Goal: Information Seeking & Learning: Learn about a topic

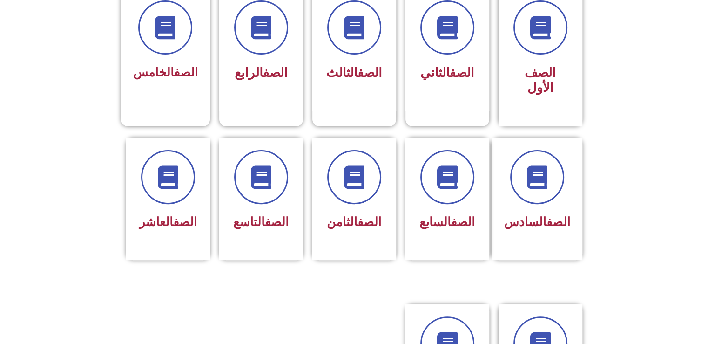
scroll to position [242, 0]
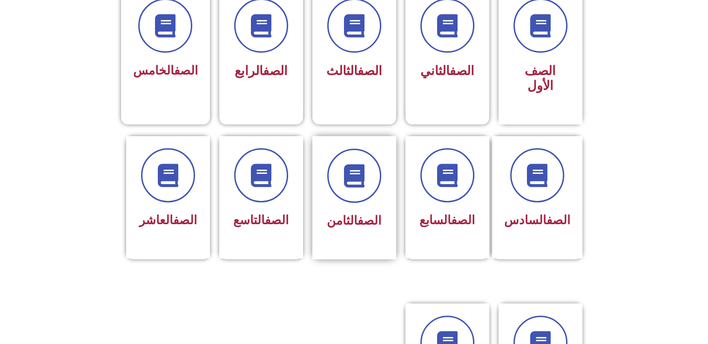
click at [331, 216] on div "الصف الثامن" at bounding box center [354, 197] width 84 height 123
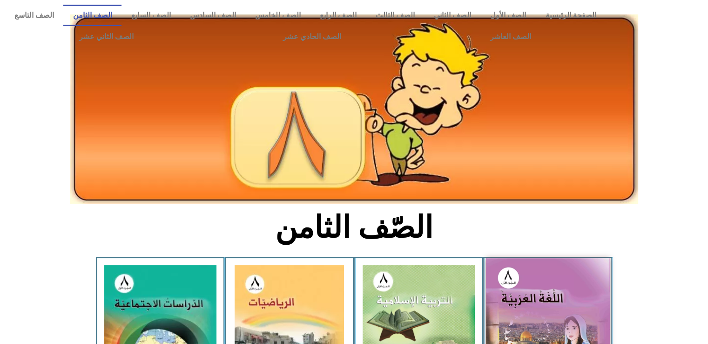
click at [550, 304] on img at bounding box center [548, 334] width 124 height 152
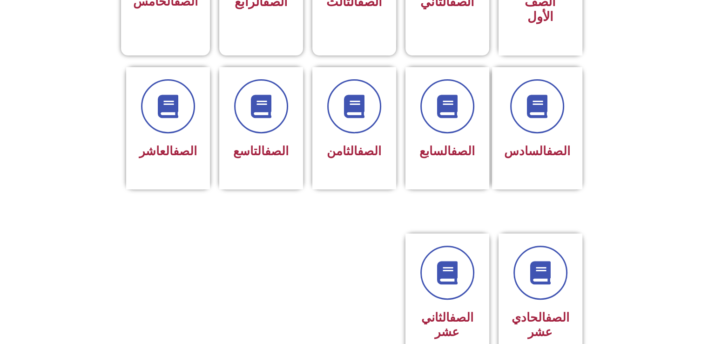
scroll to position [326, 0]
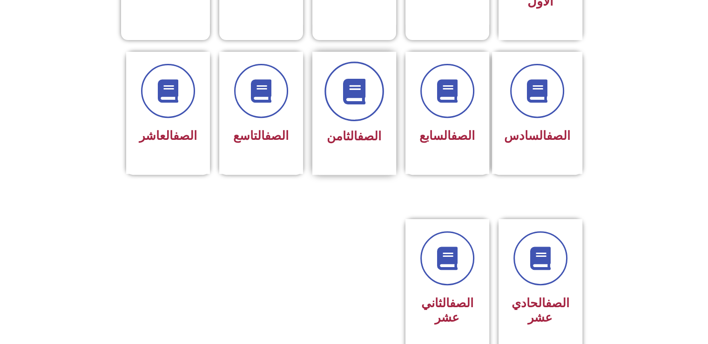
click at [352, 78] on icon at bounding box center [354, 91] width 26 height 26
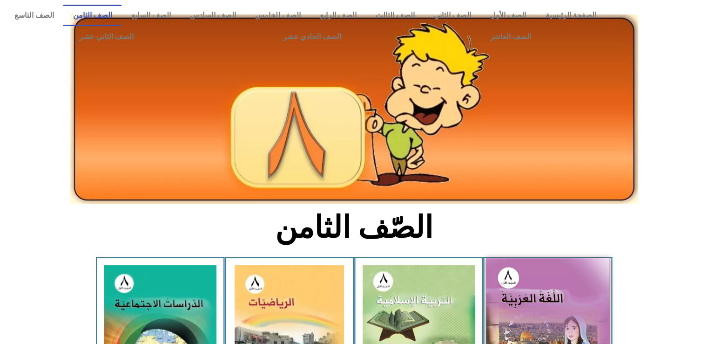
click at [549, 274] on img at bounding box center [548, 334] width 124 height 152
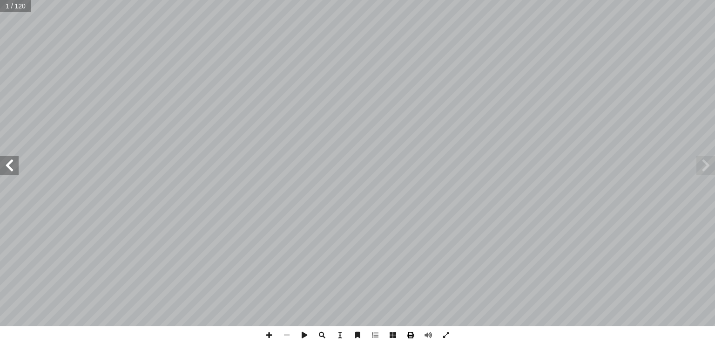
click at [410, 339] on span at bounding box center [411, 335] width 18 height 18
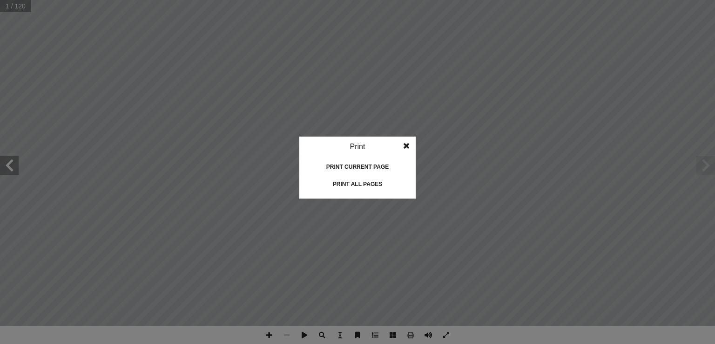
click at [376, 182] on div "Print all pages" at bounding box center [357, 183] width 93 height 15
